Goal: Register for event/course

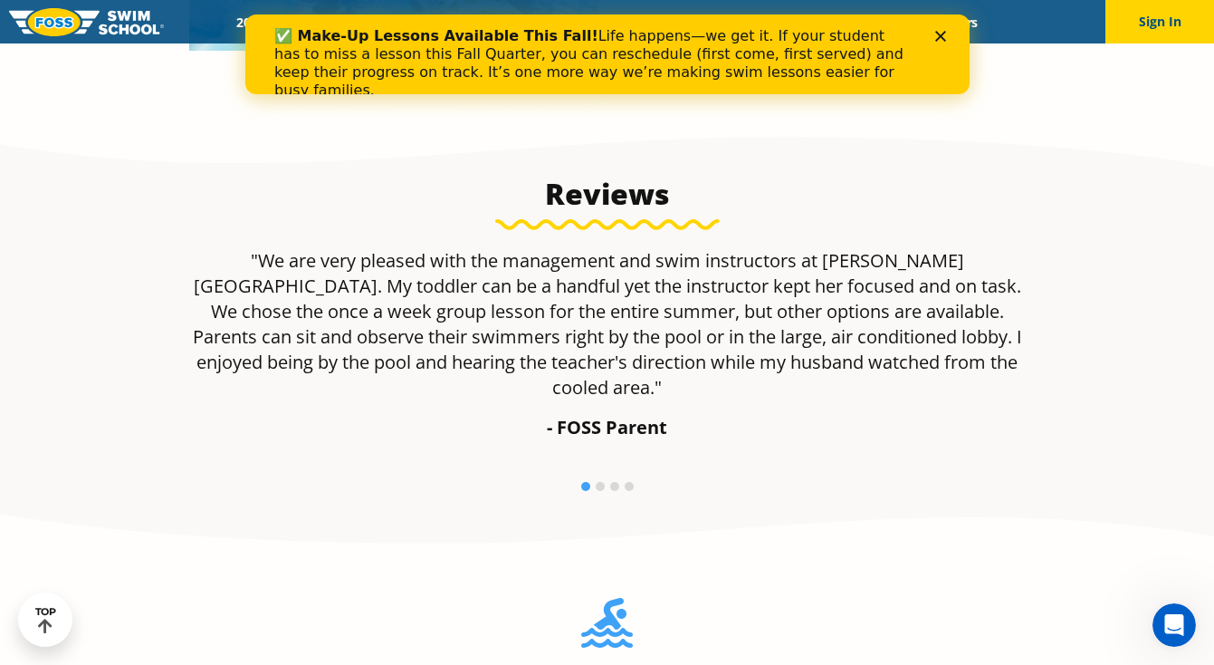
scroll to position [1158, 0]
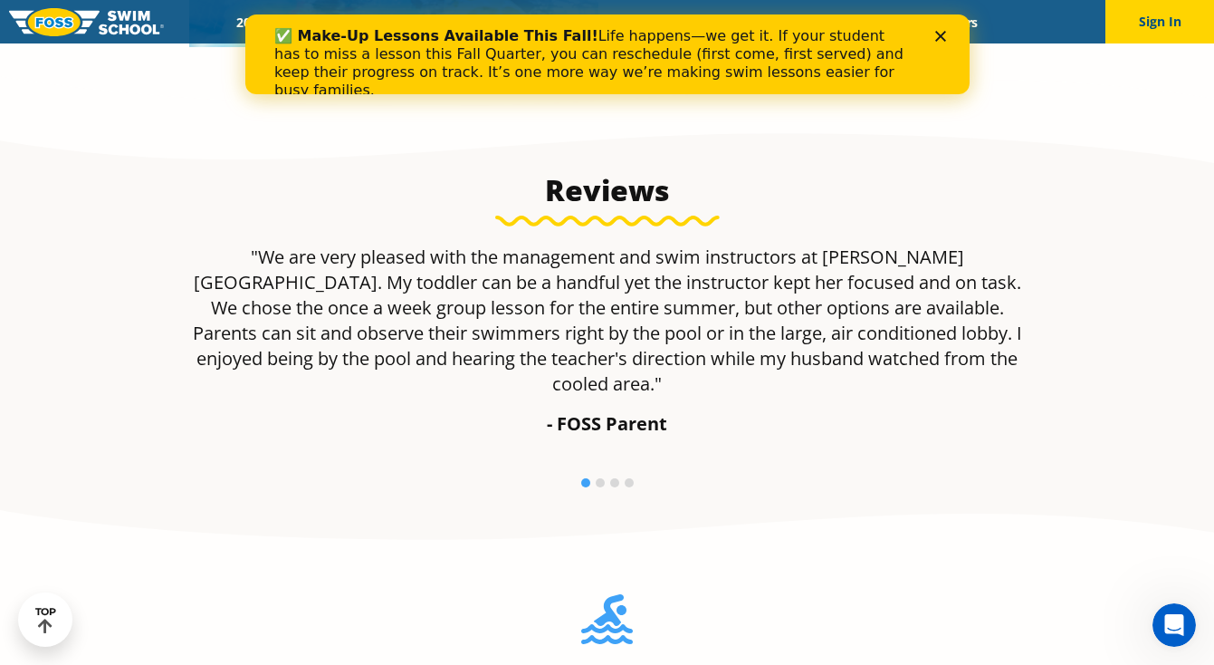
click at [933, 33] on div "✅ Make-Up Lessons Available This Fall! Life happens—we get it. If your student …" at bounding box center [606, 63] width 666 height 83
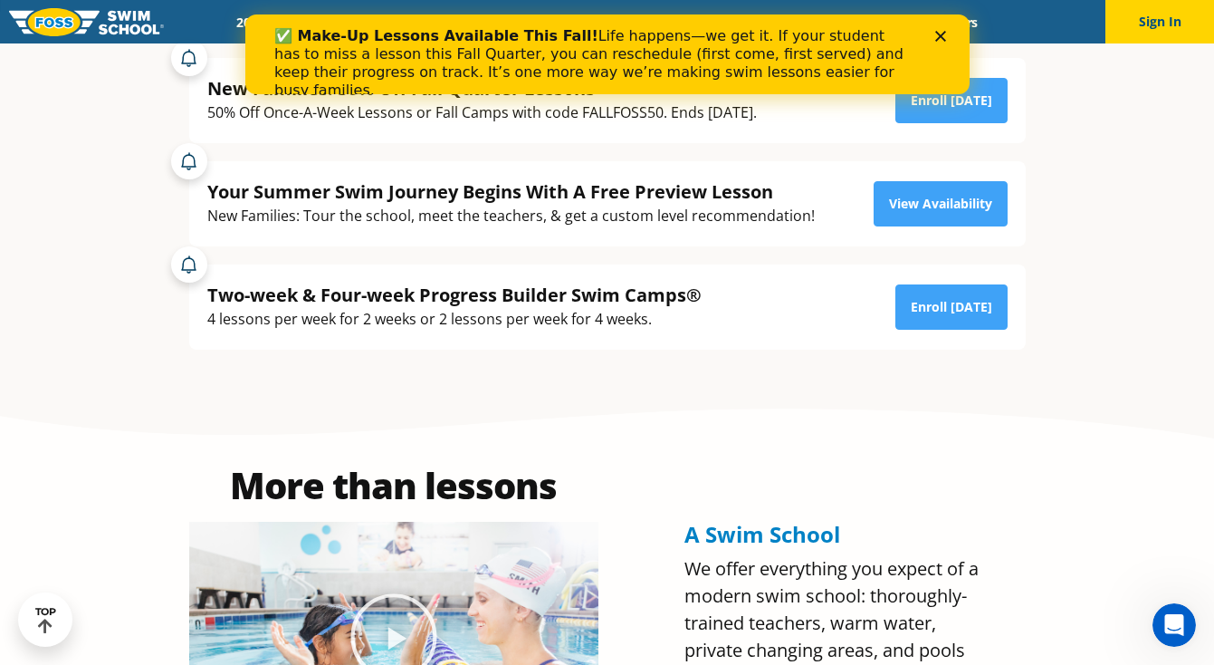
scroll to position [0, 0]
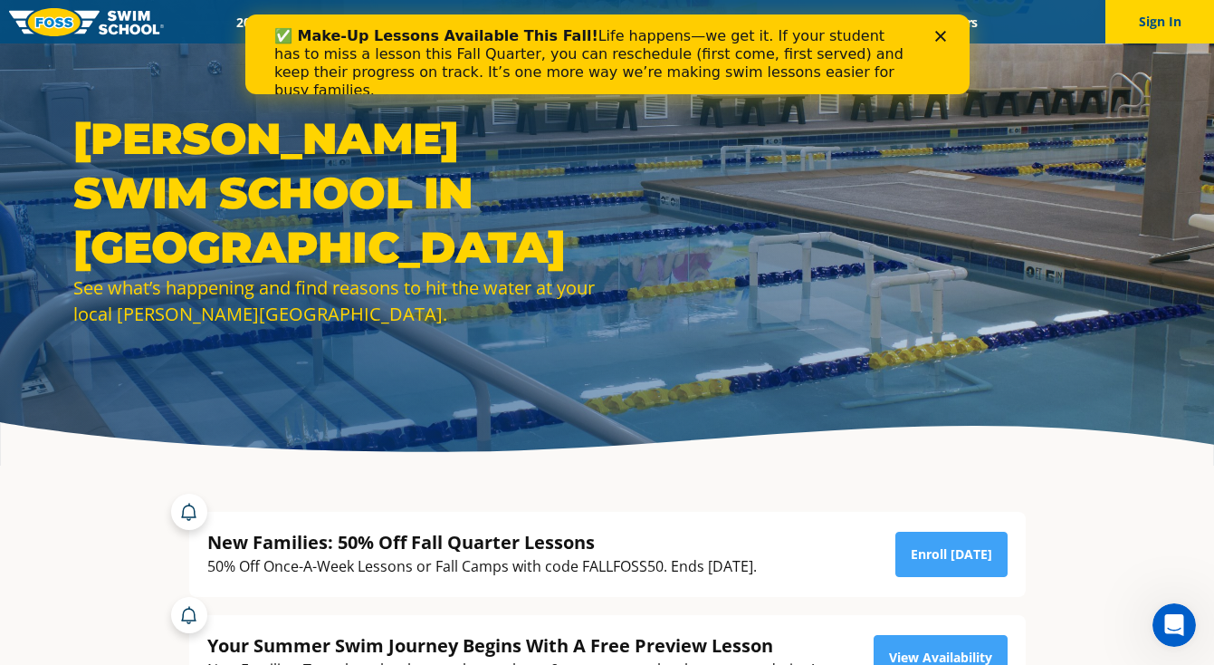
click at [939, 34] on icon "Close" at bounding box center [939, 36] width 11 height 11
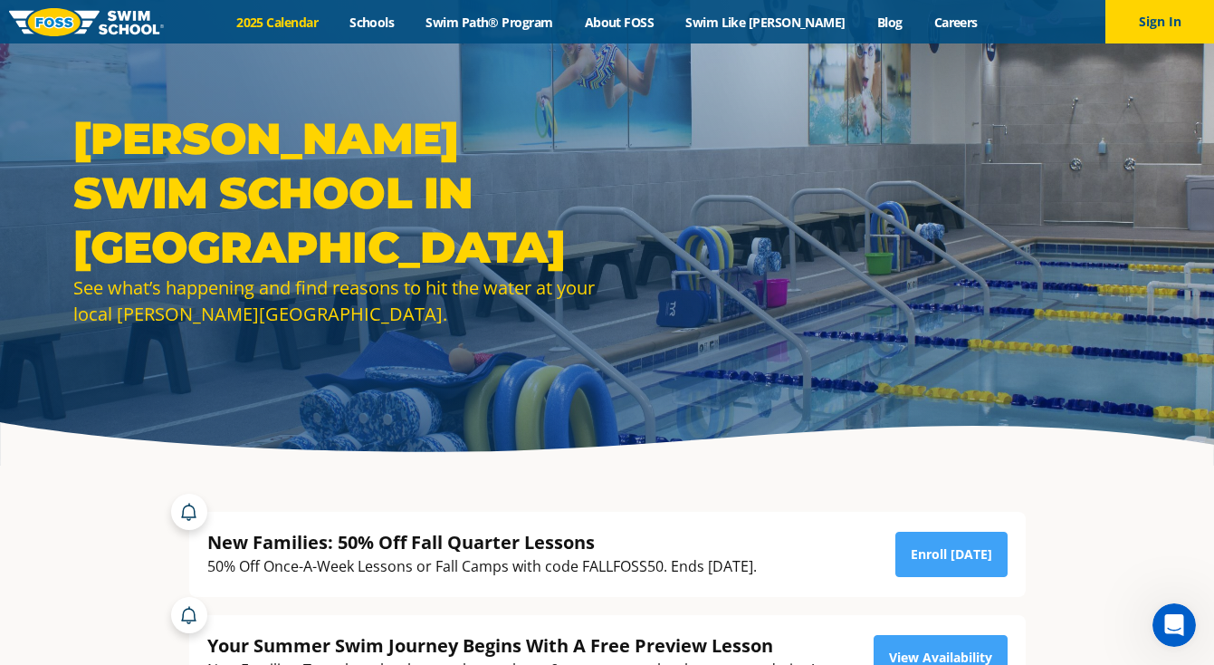
click at [283, 22] on link "2025 Calendar" at bounding box center [277, 22] width 113 height 17
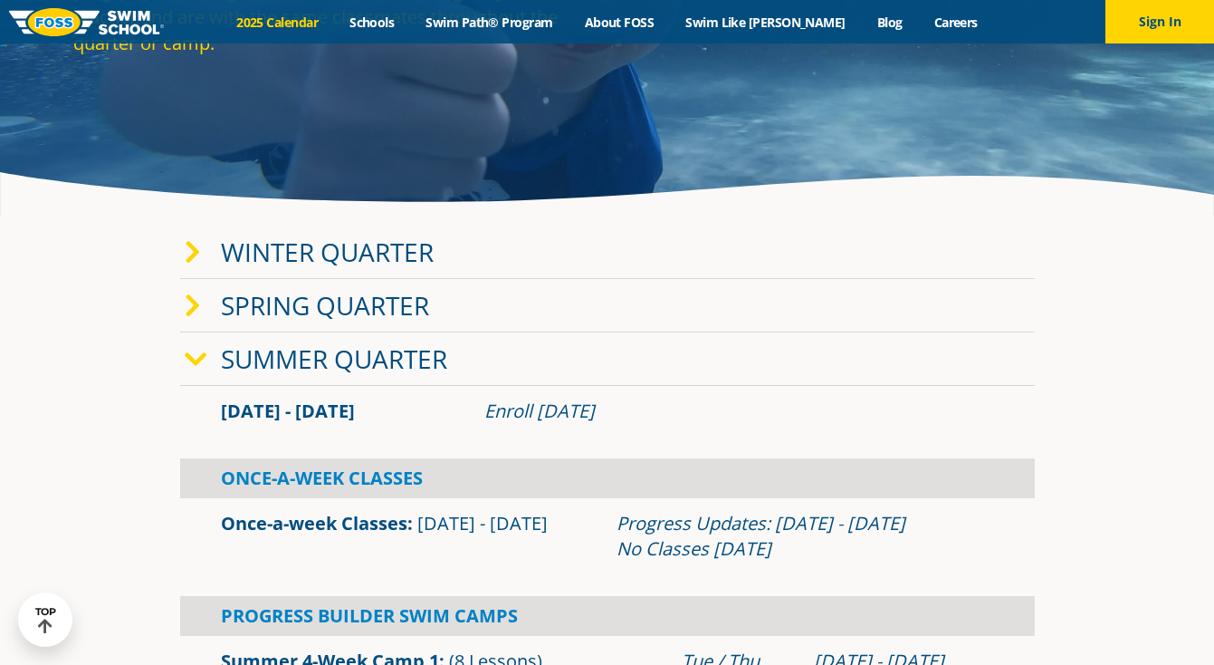
click at [283, 260] on link "Winter Quarter" at bounding box center [327, 252] width 213 height 34
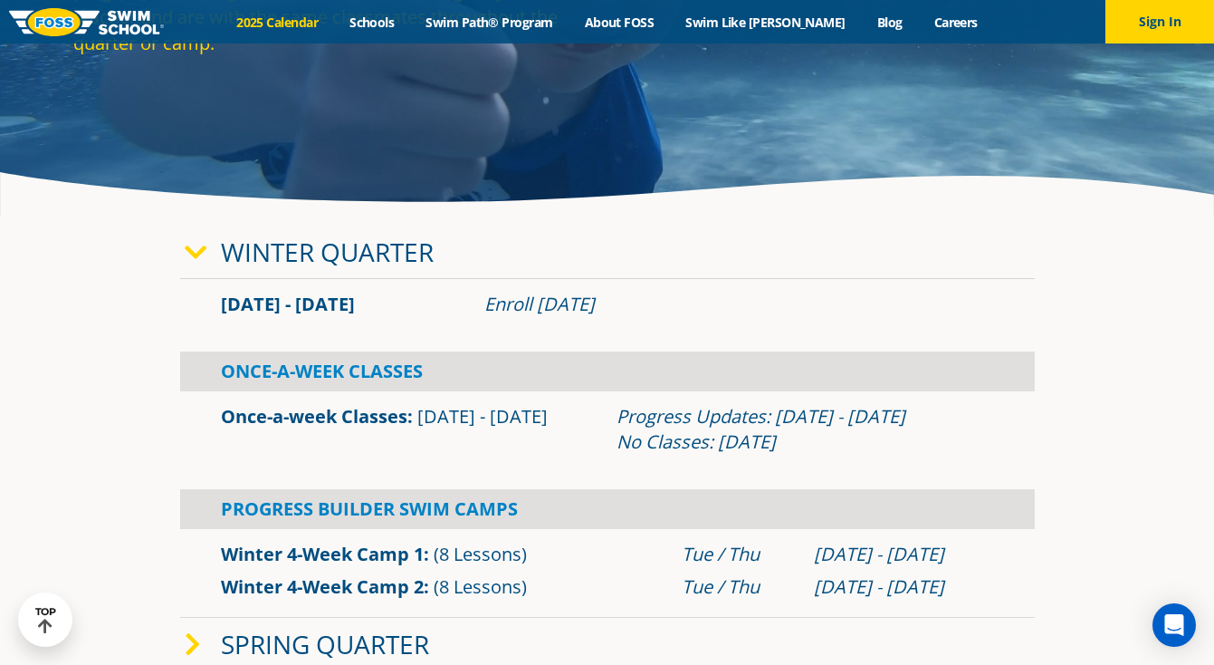
click at [303, 246] on link "Winter Quarter" at bounding box center [327, 252] width 213 height 34
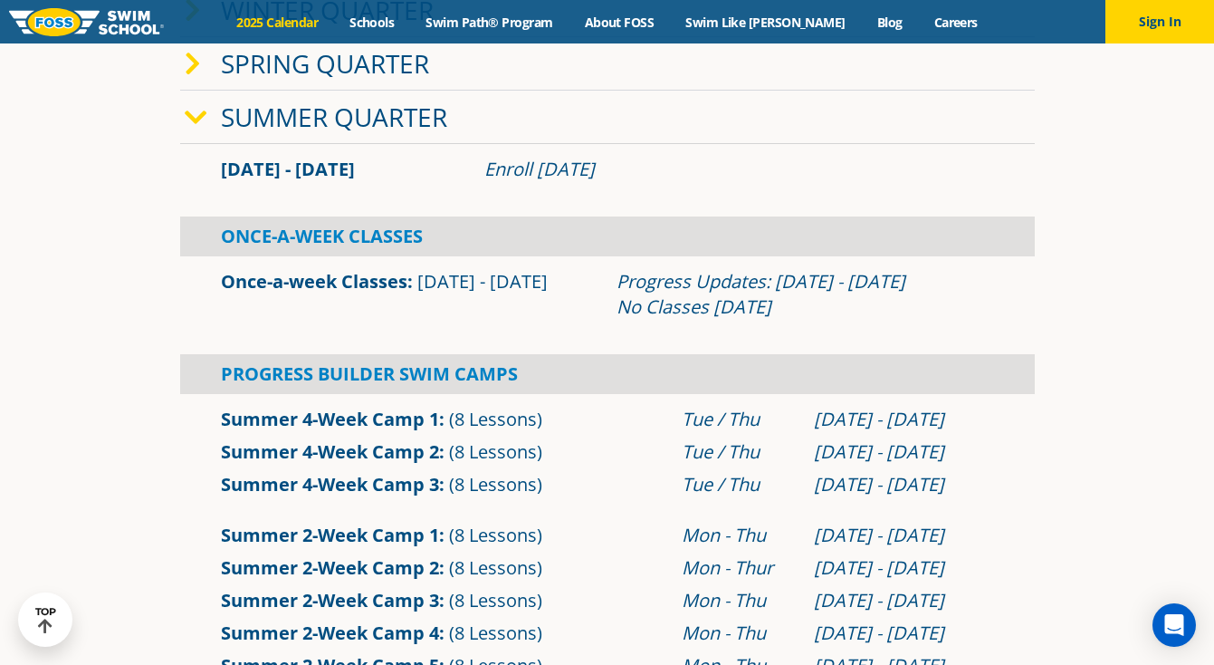
scroll to position [494, 0]
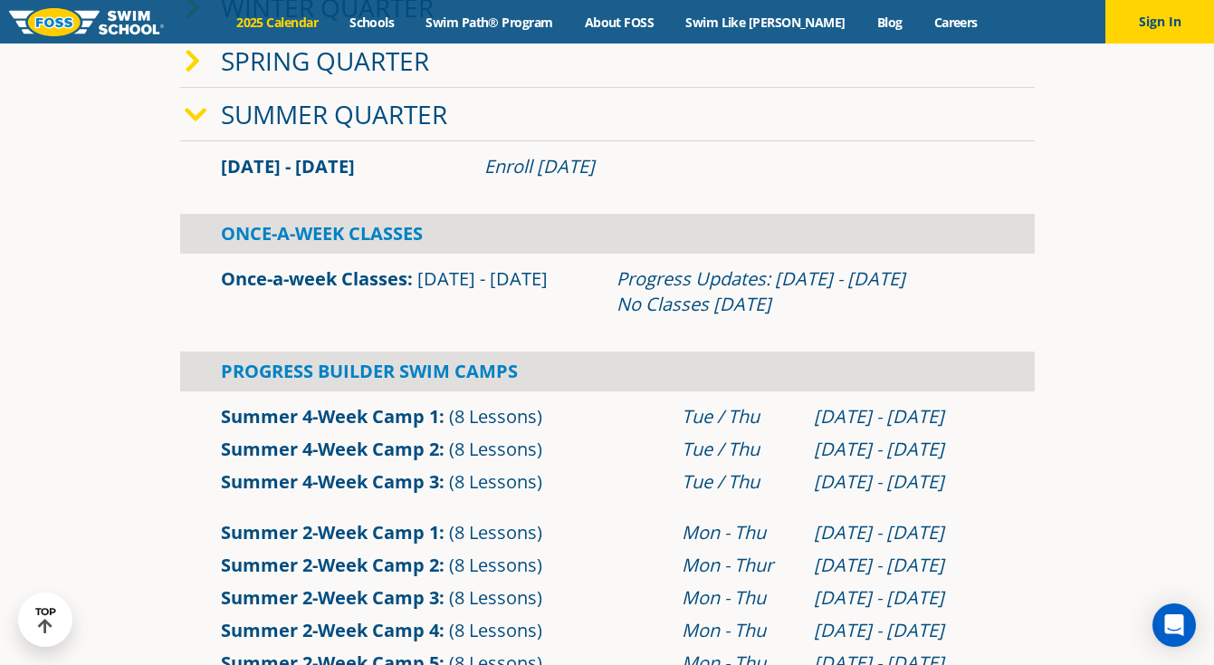
click at [262, 115] on link "Summer Quarter" at bounding box center [334, 114] width 226 height 34
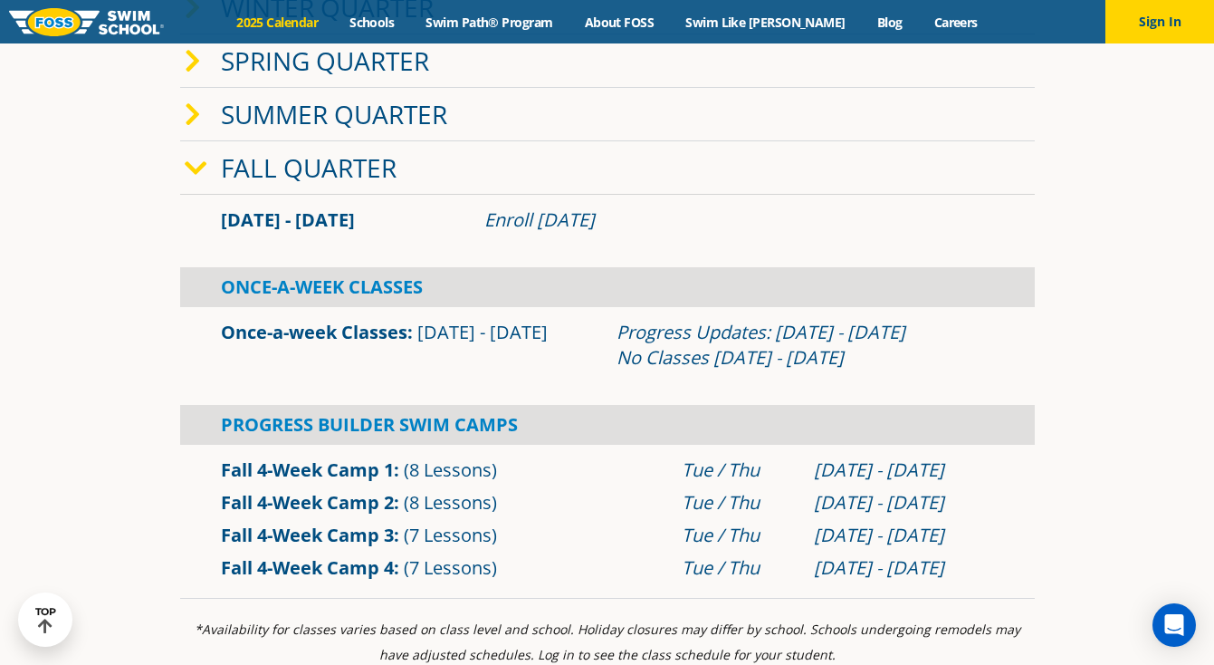
click at [511, 220] on div "Enroll [DATE]" at bounding box center [739, 219] width 510 height 25
click at [541, 220] on div "Enroll [DATE]" at bounding box center [739, 219] width 510 height 25
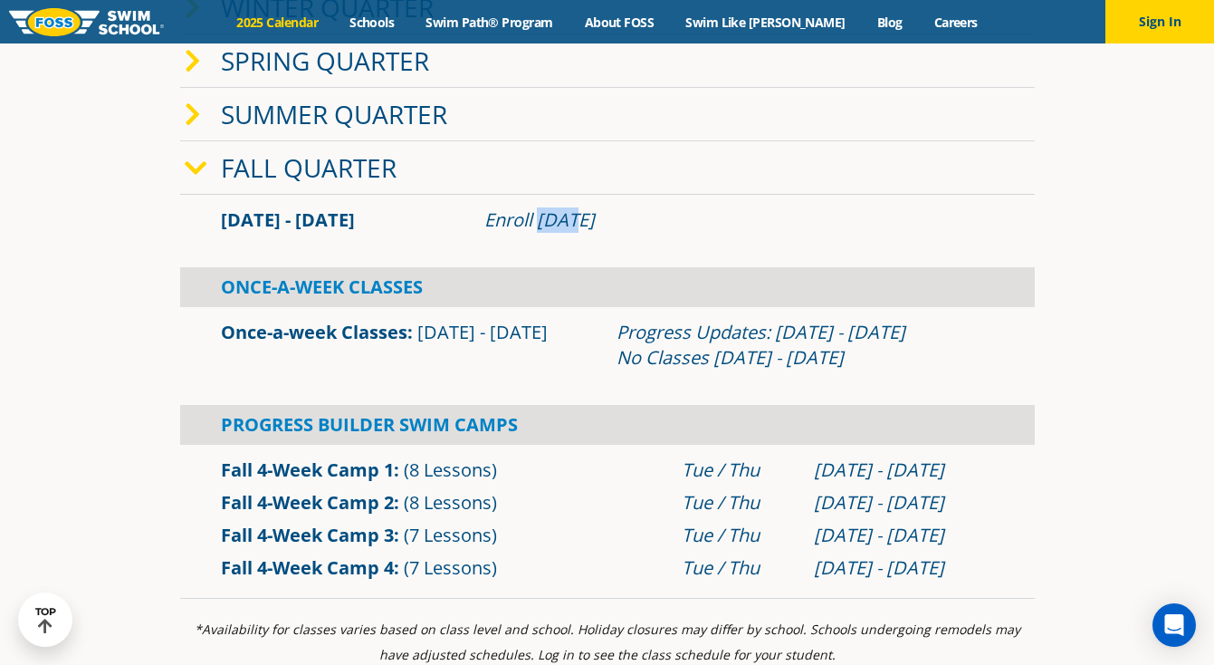
click at [541, 220] on div "Enroll [DATE]" at bounding box center [739, 219] width 510 height 25
click at [571, 220] on div "Enroll [DATE]" at bounding box center [739, 219] width 510 height 25
click at [592, 222] on div "Enroll [DATE]" at bounding box center [739, 219] width 510 height 25
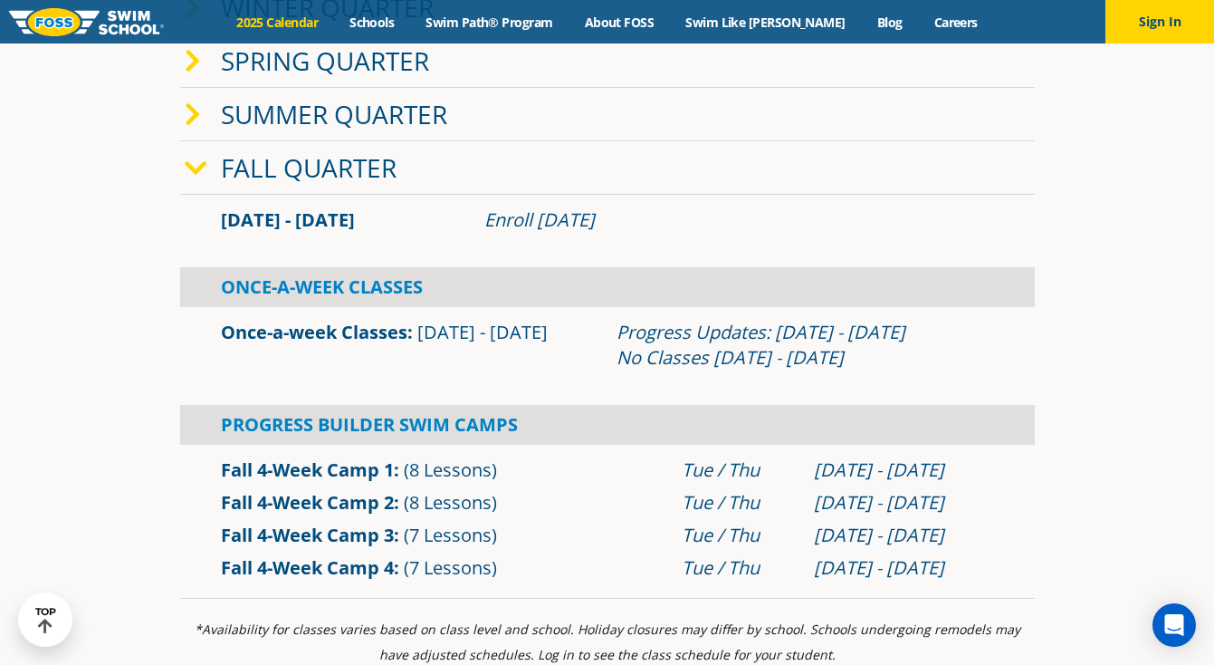
click at [524, 216] on div "Enroll [DATE]" at bounding box center [739, 219] width 510 height 25
click at [559, 217] on div "Enroll [DATE]" at bounding box center [739, 219] width 510 height 25
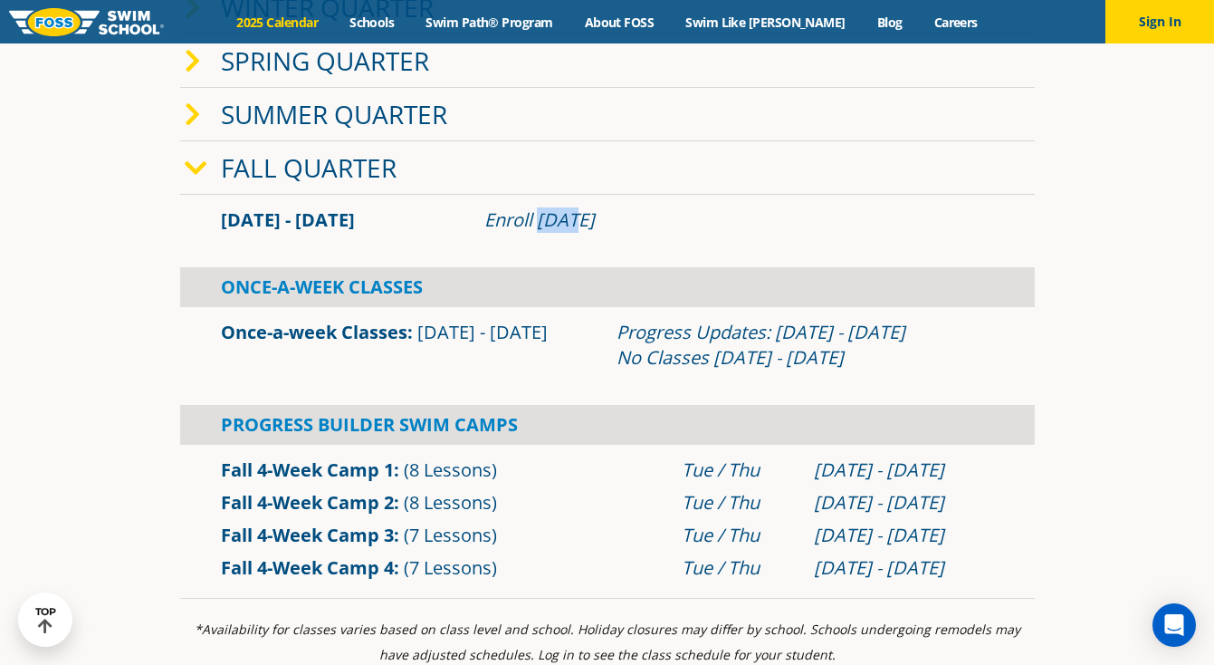
click at [559, 217] on div "Enroll [DATE]" at bounding box center [739, 219] width 510 height 25
click at [594, 223] on div "Enroll [DATE]" at bounding box center [739, 219] width 510 height 25
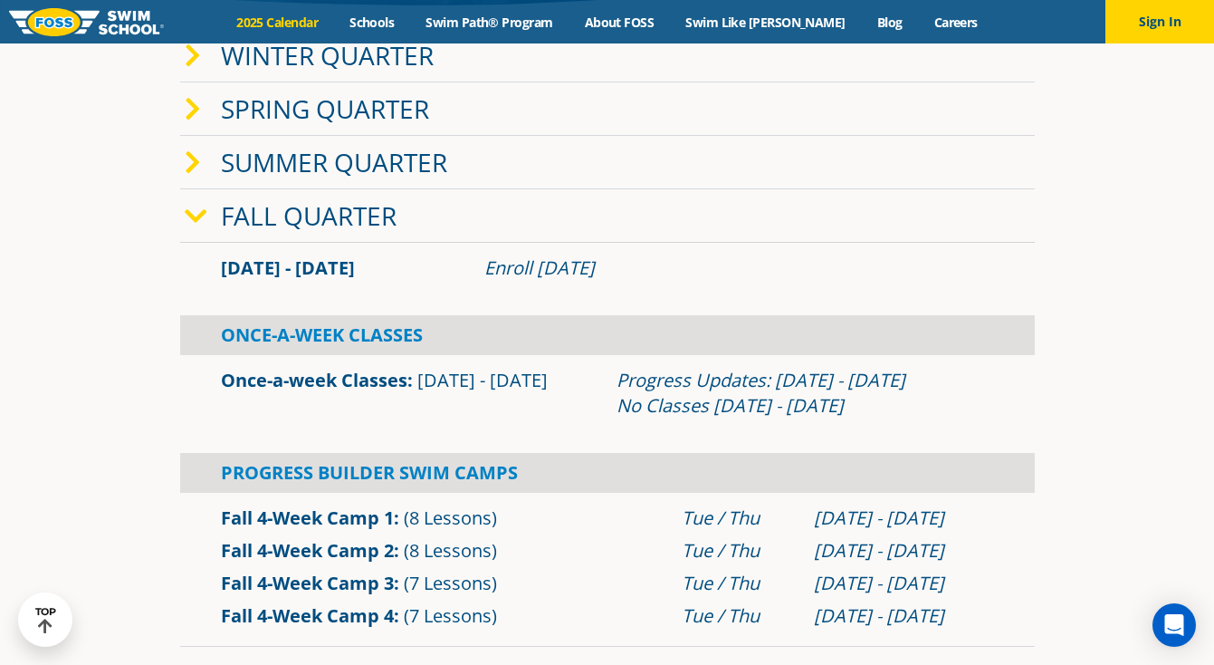
scroll to position [444, 0]
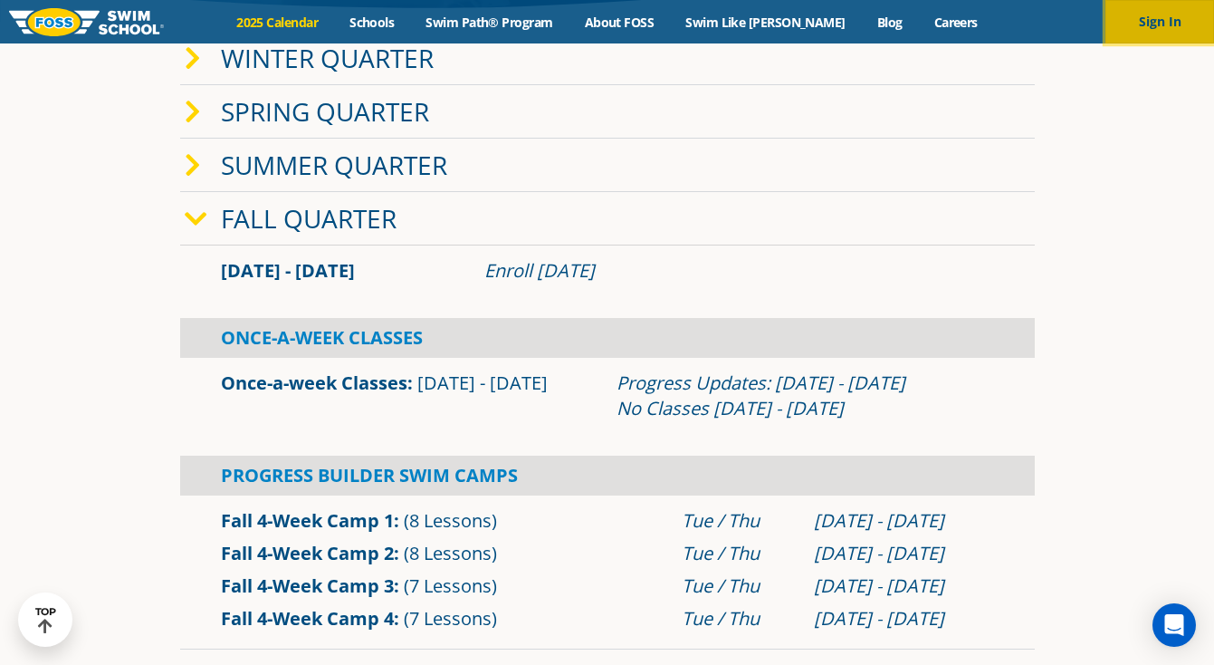
click at [1175, 42] on button "Sign In" at bounding box center [1160, 21] width 109 height 43
